Goal: Task Accomplishment & Management: Complete application form

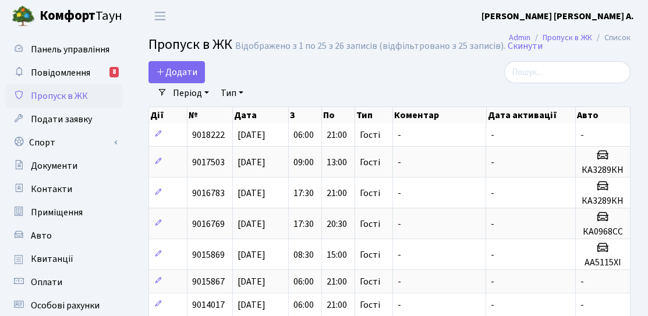
select select "25"
click at [189, 74] on span "Додати" at bounding box center [176, 72] width 41 height 13
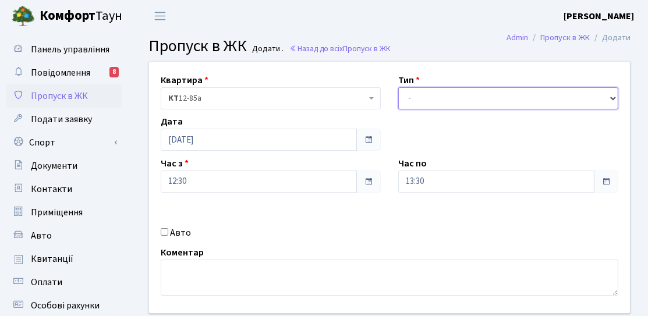
click at [437, 93] on select "- Доставка Таксі Гості Сервіс" at bounding box center [508, 98] width 220 height 22
select select "3"
click at [398, 87] on select "- Доставка Таксі Гості Сервіс" at bounding box center [508, 98] width 220 height 22
click at [179, 234] on label "Авто" at bounding box center [180, 233] width 21 height 14
click at [168, 234] on input "Авто" at bounding box center [165, 232] width 8 height 8
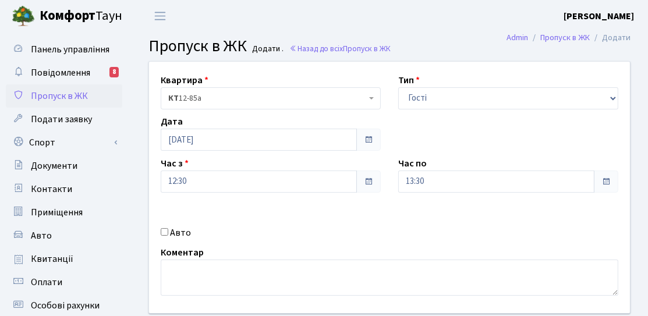
checkbox input "true"
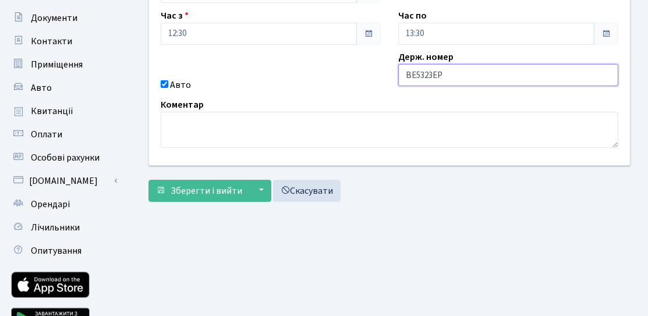
scroll to position [207, 0]
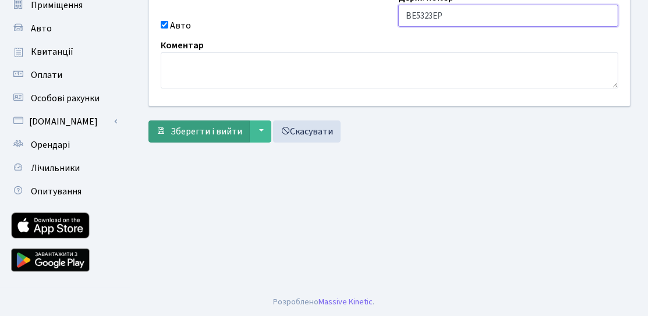
type input "BE5323EP"
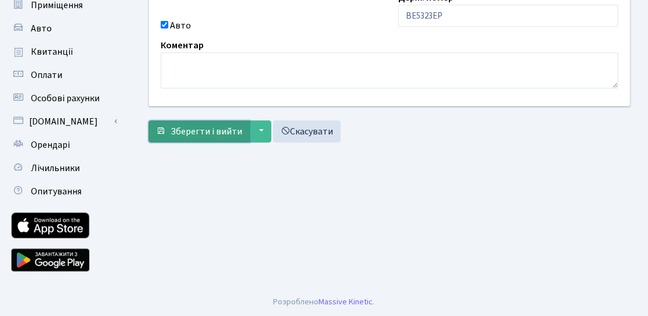
click at [189, 135] on span "Зберегти і вийти" at bounding box center [207, 131] width 72 height 13
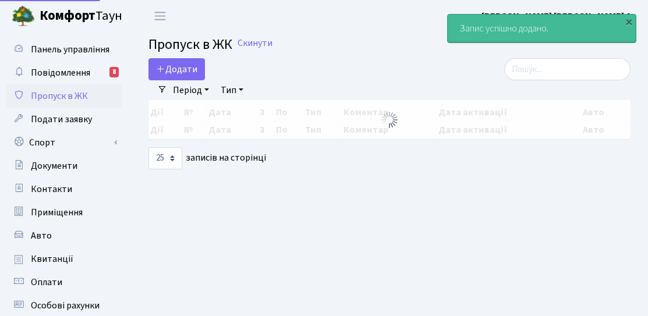
select select "25"
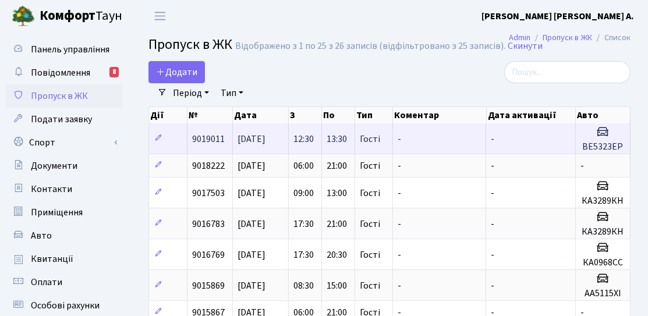
click at [318, 137] on td "12:30" at bounding box center [305, 138] width 33 height 30
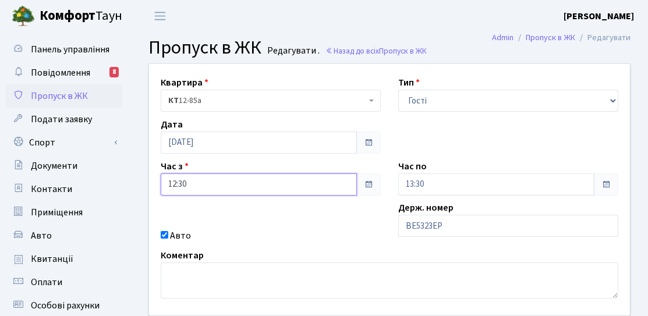
click at [243, 182] on input "12:30" at bounding box center [259, 185] width 196 height 22
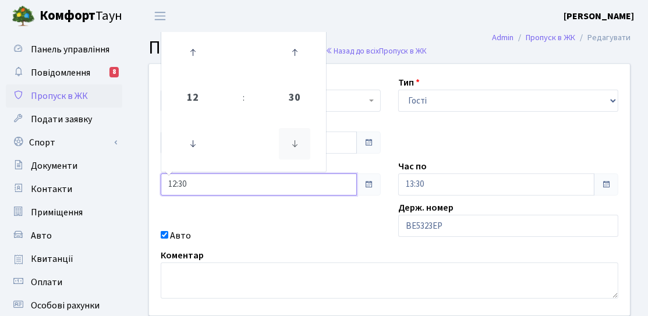
click at [299, 148] on icon at bounding box center [294, 143] width 31 height 31
type input "12:15"
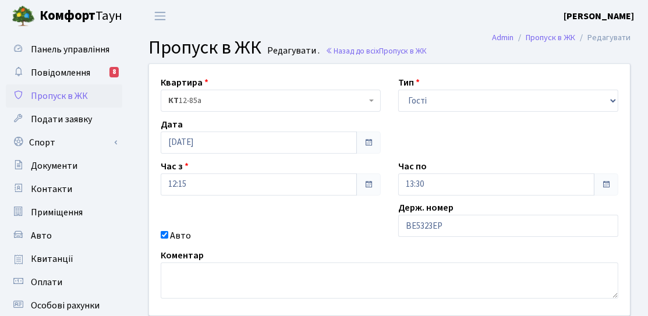
click at [260, 212] on div "Квартира <b>КТ</b>&nbsp;&nbsp;&nbsp;&nbsp;12-85а КТ 12-85а Тип - Доставка Таксі…" at bounding box center [389, 190] width 498 height 252
click at [507, 182] on input "13:30" at bounding box center [496, 185] width 196 height 22
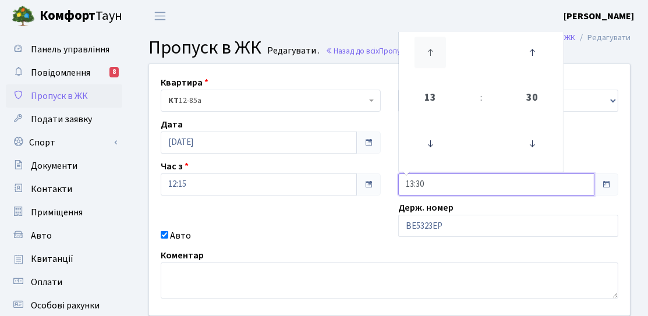
click at [440, 56] on icon at bounding box center [430, 52] width 31 height 31
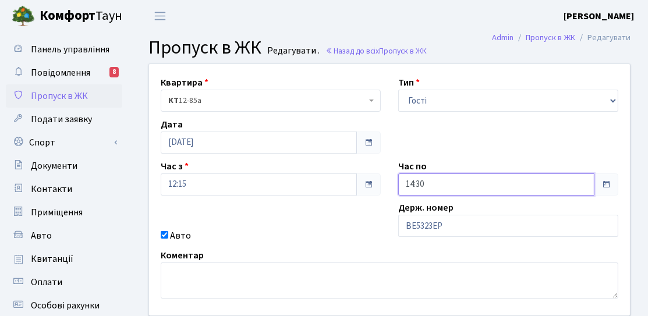
click at [440, 181] on input "14:30" at bounding box center [496, 185] width 196 height 22
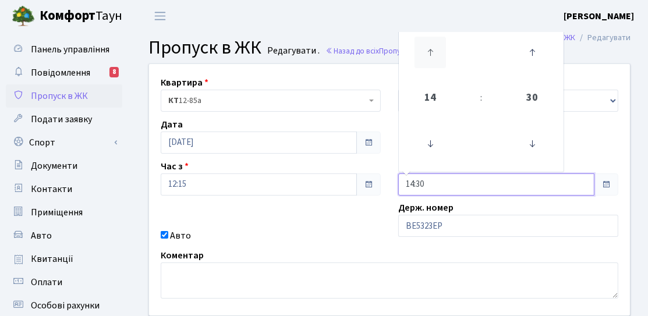
click at [424, 65] on icon at bounding box center [430, 52] width 31 height 31
click at [432, 140] on icon at bounding box center [430, 143] width 31 height 31
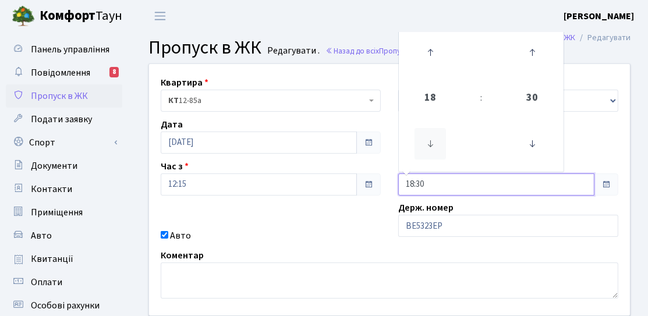
type input "17:30"
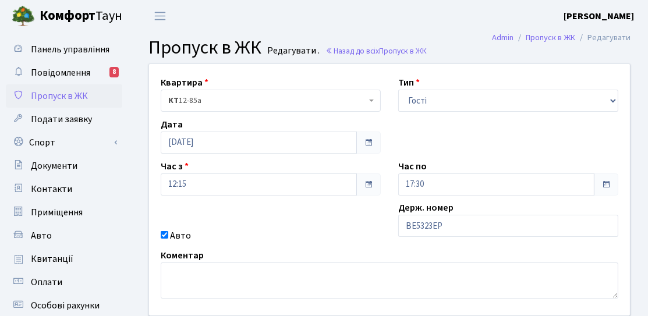
click at [330, 226] on div "Квартира <b>КТ</b>&nbsp;&nbsp;&nbsp;&nbsp;12-85а КТ 12-85а Тип - Доставка Таксі…" at bounding box center [389, 190] width 498 height 252
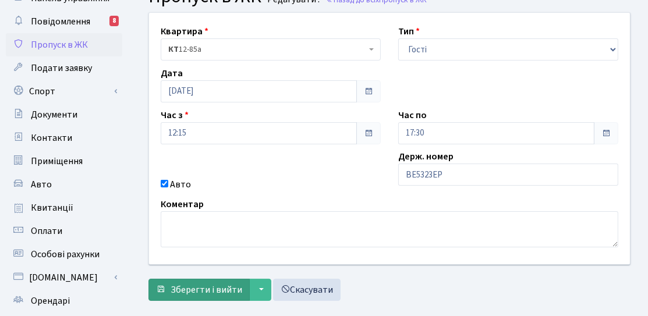
scroll to position [116, 0]
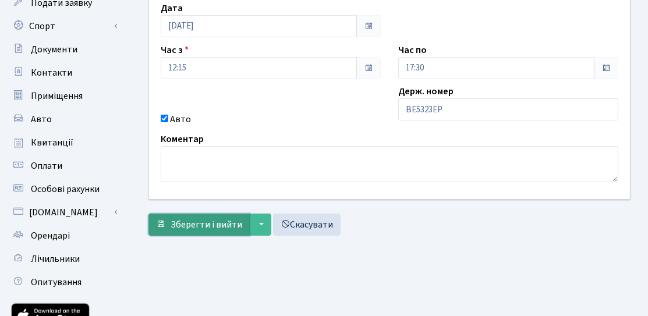
click at [186, 227] on span "Зберегти і вийти" at bounding box center [207, 224] width 72 height 13
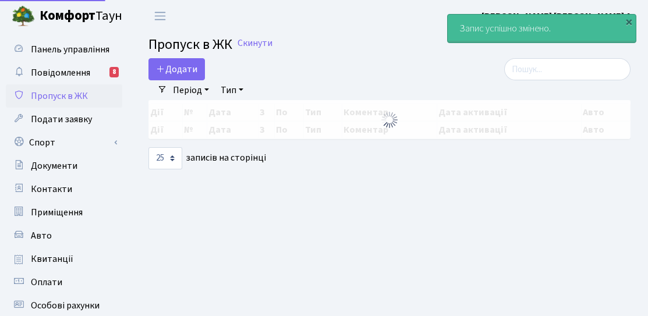
select select "25"
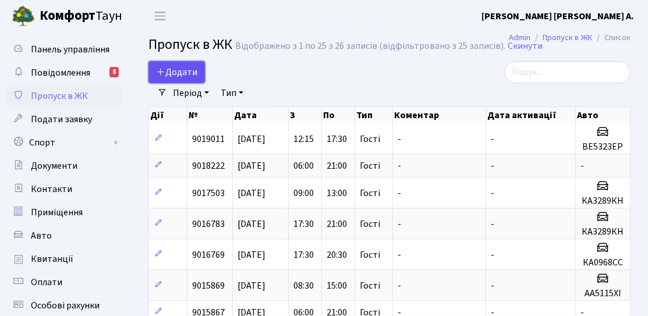
click at [183, 68] on span "Додати" at bounding box center [176, 72] width 41 height 13
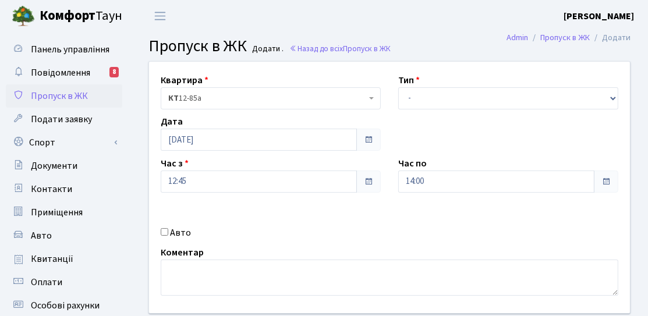
click at [166, 231] on input "Авто" at bounding box center [165, 232] width 8 height 8
checkbox input "true"
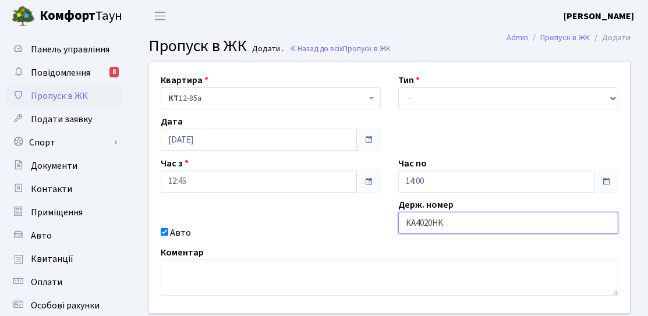
type input "KA4020HK"
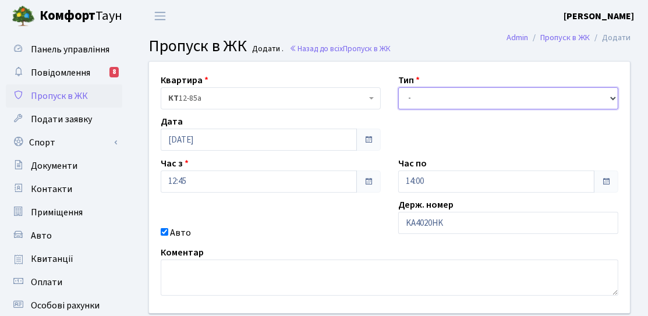
click at [421, 91] on select "- Доставка Таксі Гості Сервіс" at bounding box center [508, 98] width 220 height 22
select select "3"
click at [398, 87] on select "- Доставка Таксі Гості Сервіс" at bounding box center [508, 98] width 220 height 22
click at [417, 123] on div "Квартира <b>КТ</b>&nbsp;&nbsp;&nbsp;&nbsp;12-85а КТ 12-85а Тип - Доставка Таксі…" at bounding box center [389, 188] width 498 height 252
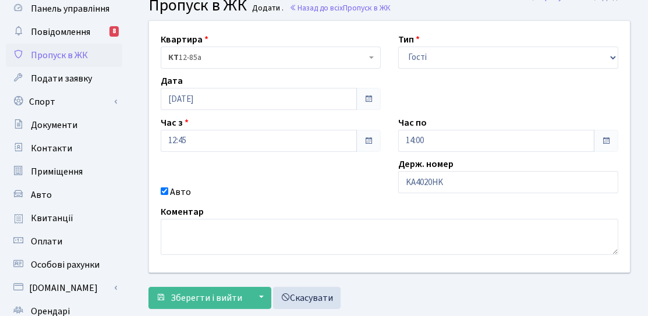
scroll to position [58, 0]
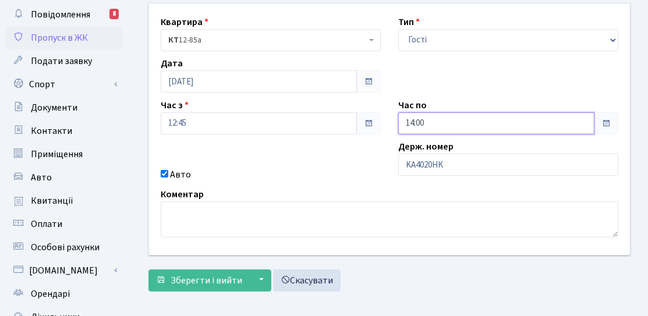
click at [445, 125] on input "14:00" at bounding box center [496, 123] width 196 height 22
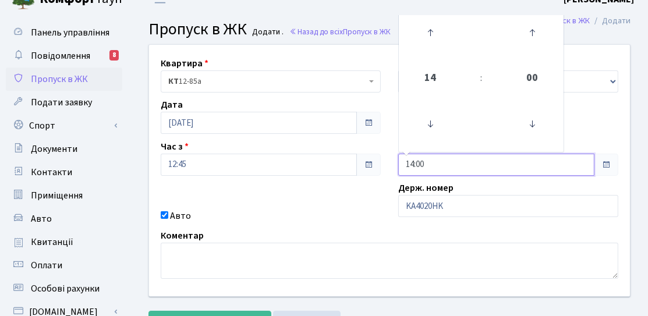
scroll to position [0, 0]
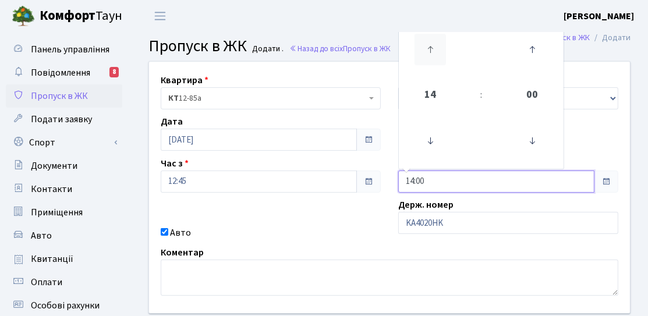
click at [427, 63] on icon at bounding box center [430, 49] width 31 height 31
click at [535, 55] on icon at bounding box center [531, 49] width 31 height 31
click at [530, 42] on icon at bounding box center [531, 49] width 31 height 31
type input "15:30"
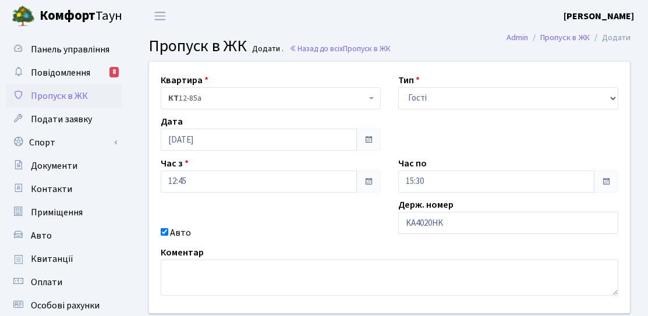
click at [498, 208] on div "Держ. номер KA4020HK" at bounding box center [509, 219] width 238 height 42
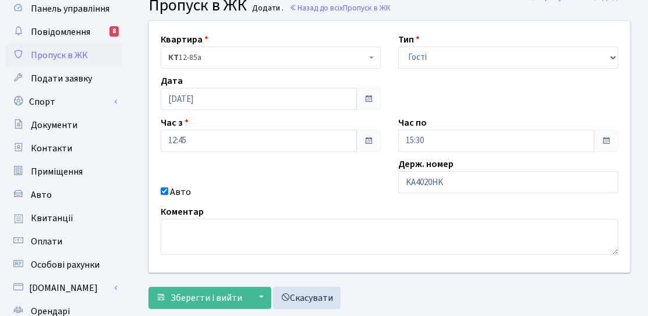
scroll to position [58, 0]
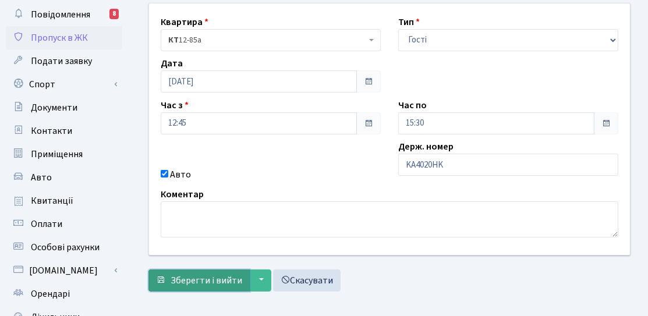
click at [186, 279] on span "Зберегти і вийти" at bounding box center [207, 280] width 72 height 13
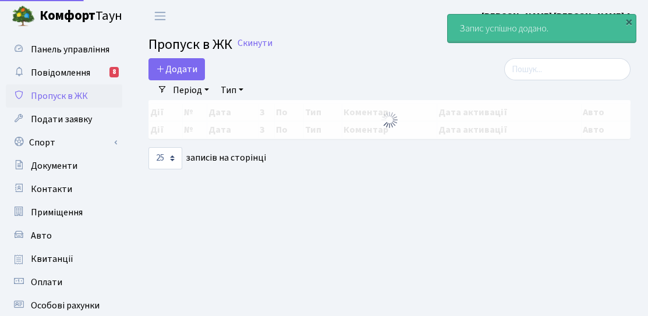
select select "25"
